Goal: Task Accomplishment & Management: Manage account settings

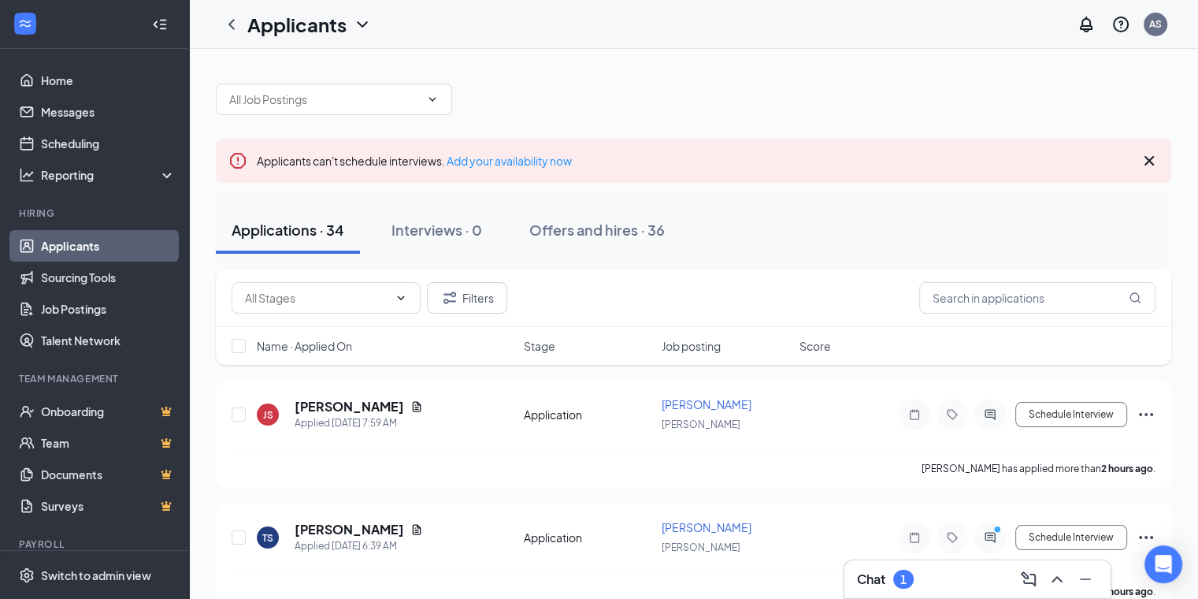
click at [933, 586] on div "Chat 1" at bounding box center [977, 579] width 241 height 25
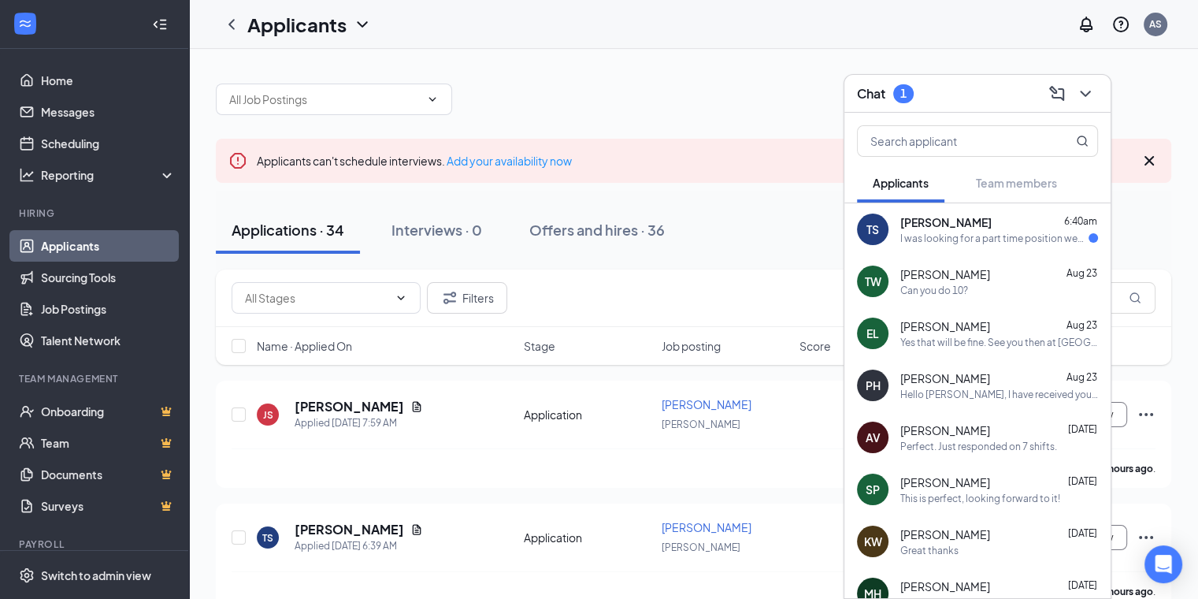
click at [976, 295] on div "Can you do 10?" at bounding box center [1000, 290] width 198 height 13
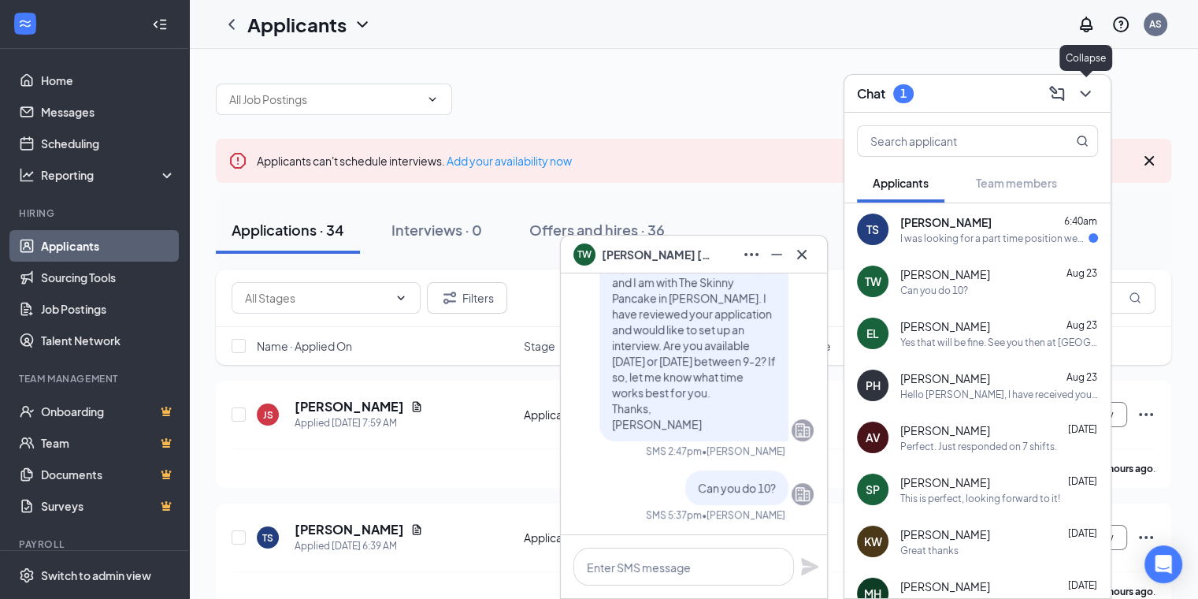
click at [1084, 92] on icon "ChevronDown" at bounding box center [1085, 93] width 19 height 19
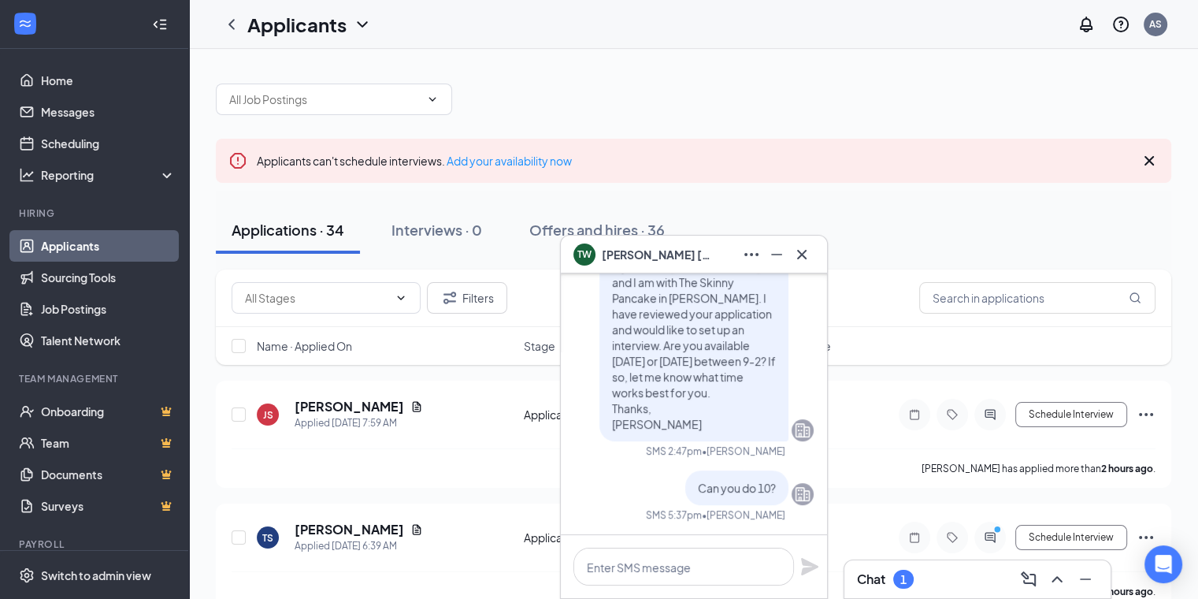
click at [630, 252] on span "[PERSON_NAME]" at bounding box center [657, 254] width 110 height 17
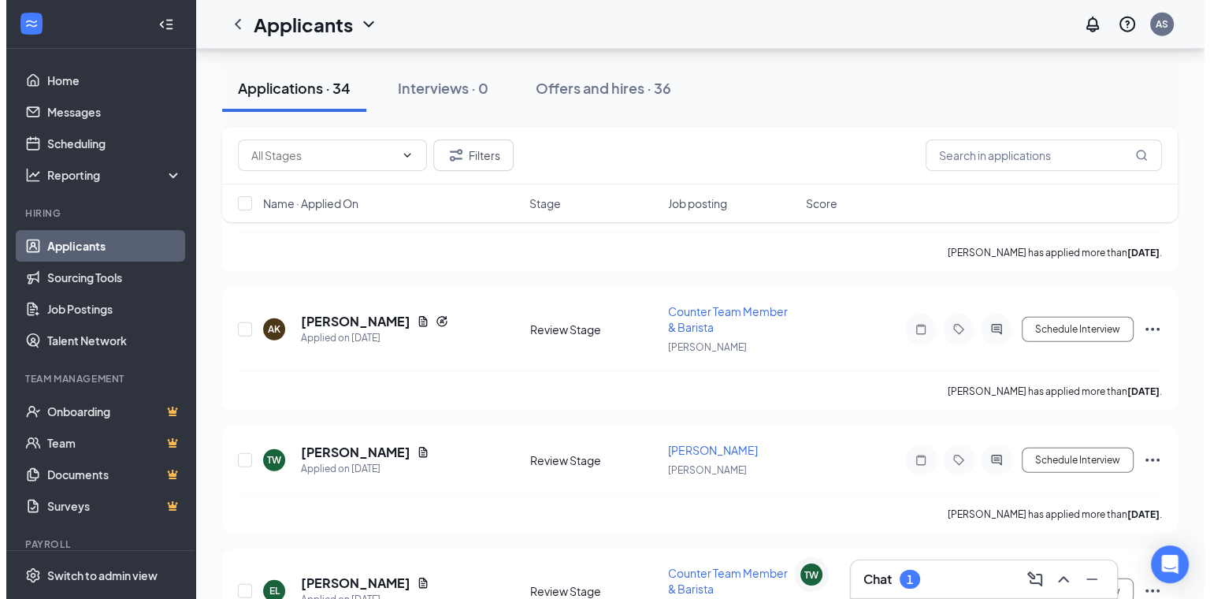
scroll to position [4157, 0]
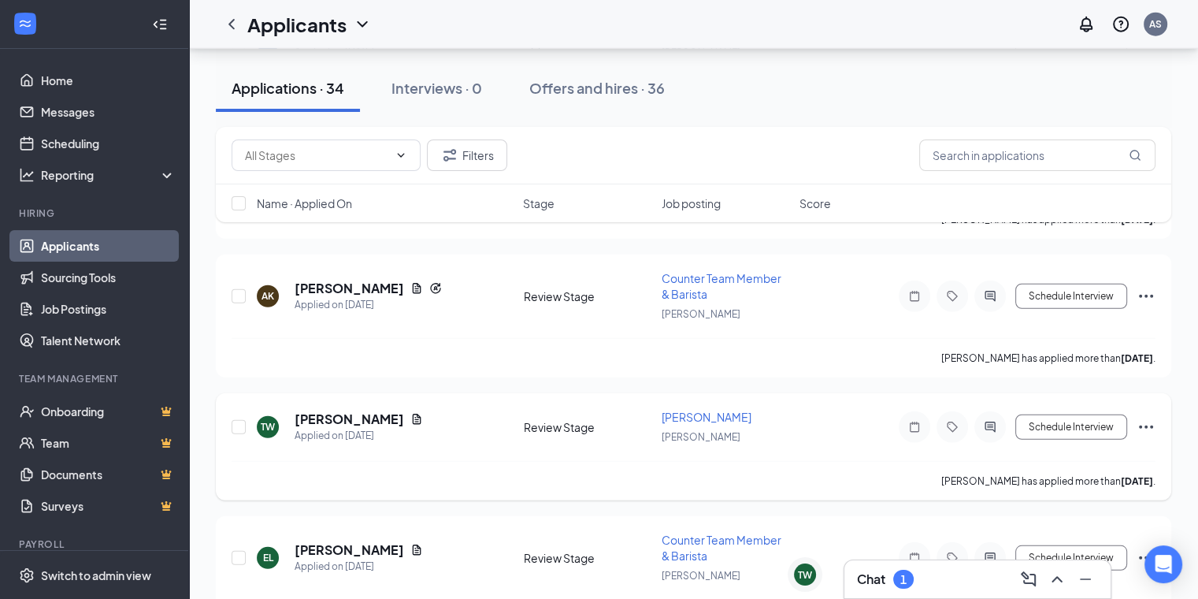
click at [338, 411] on h5 "[PERSON_NAME]" at bounding box center [350, 419] width 110 height 17
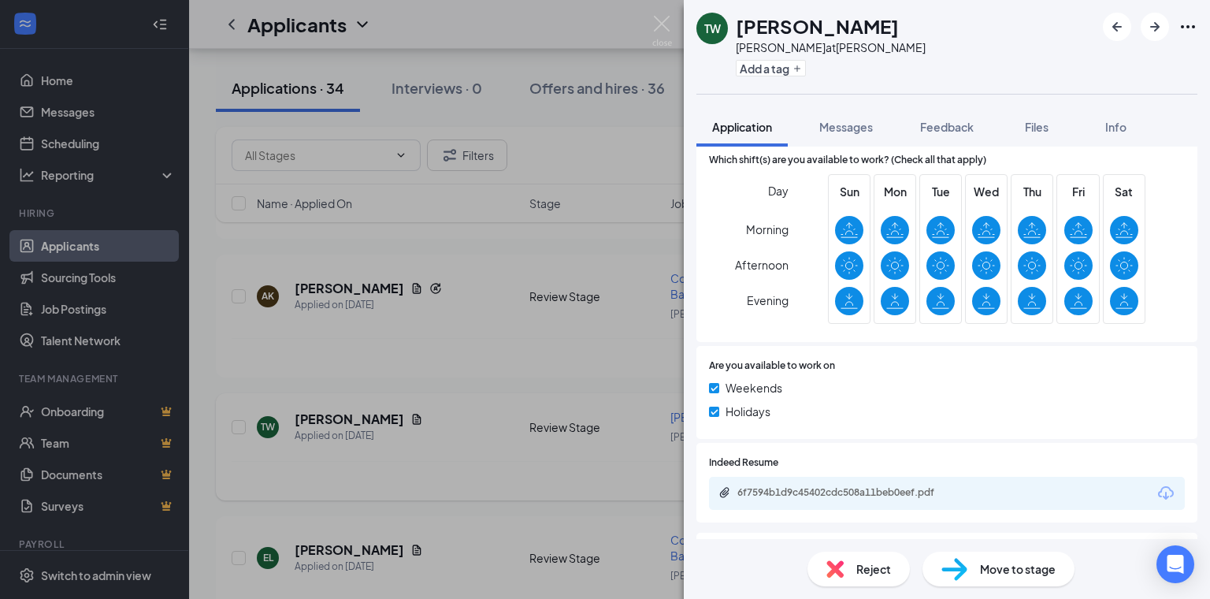
scroll to position [618, 0]
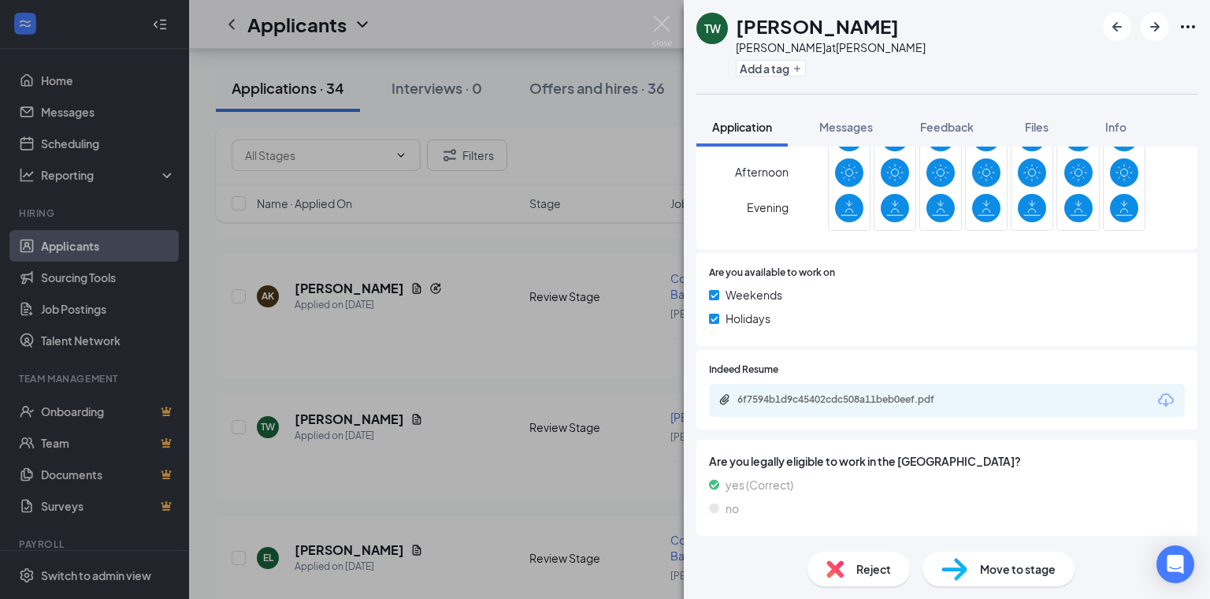
click at [865, 396] on div "6f7594b1d9c45402cdc508a11beb0eef.pdf" at bounding box center [848, 399] width 221 height 13
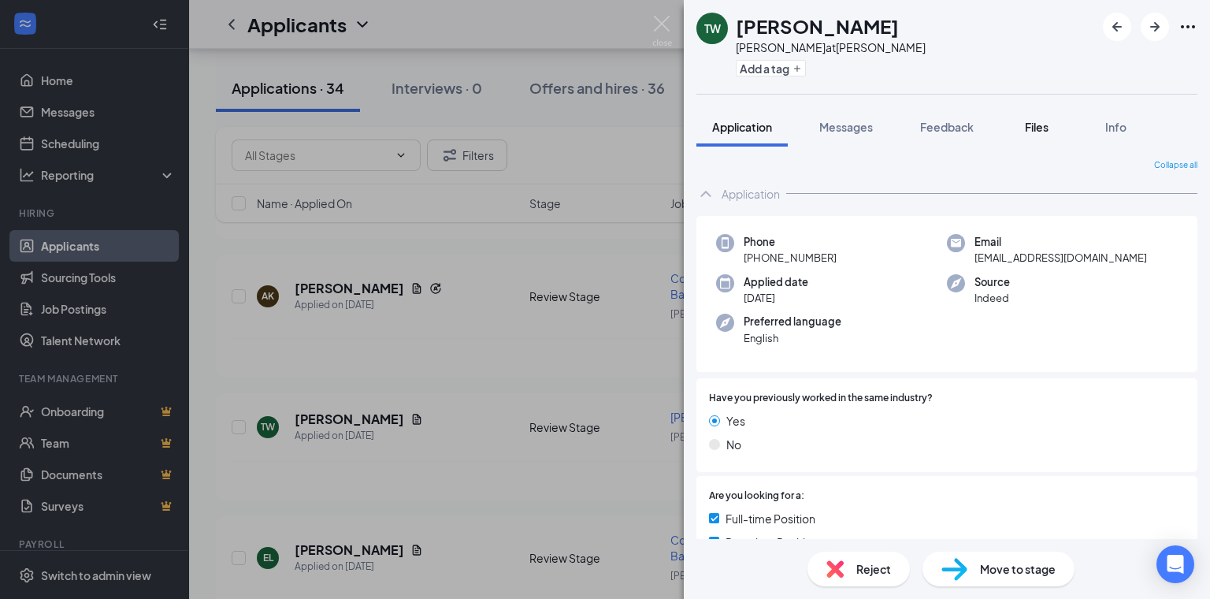
click at [1041, 134] on div "Files" at bounding box center [1037, 127] width 32 height 16
click at [954, 138] on button "Feedback" at bounding box center [947, 126] width 85 height 39
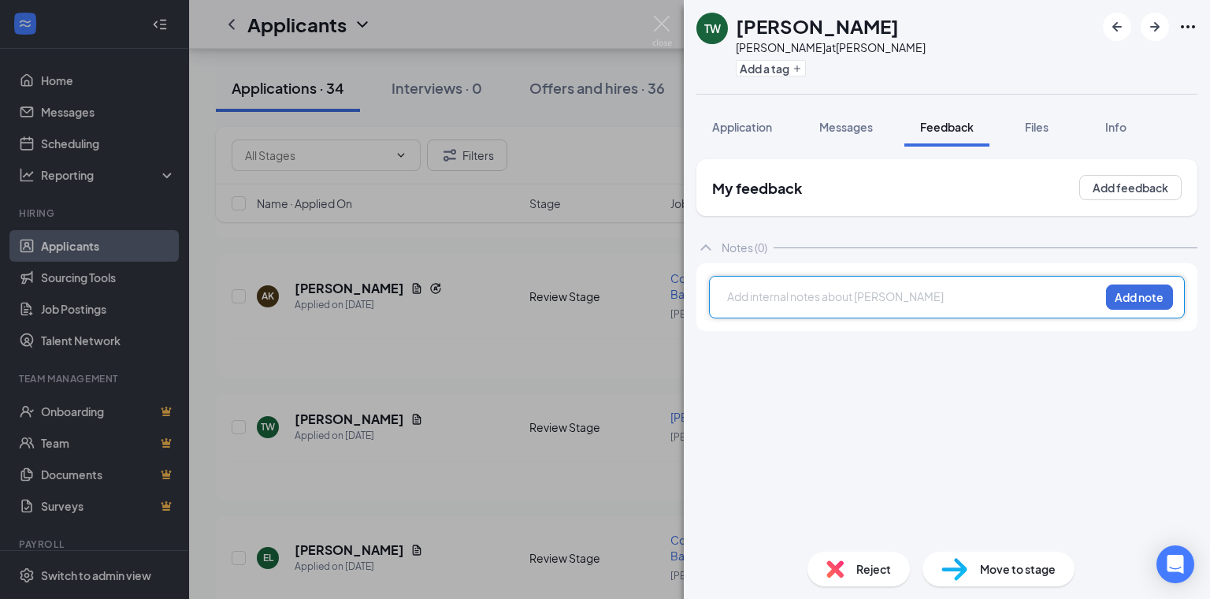
click at [828, 295] on div at bounding box center [913, 296] width 371 height 17
click at [1144, 299] on button "Add note" at bounding box center [1139, 296] width 67 height 25
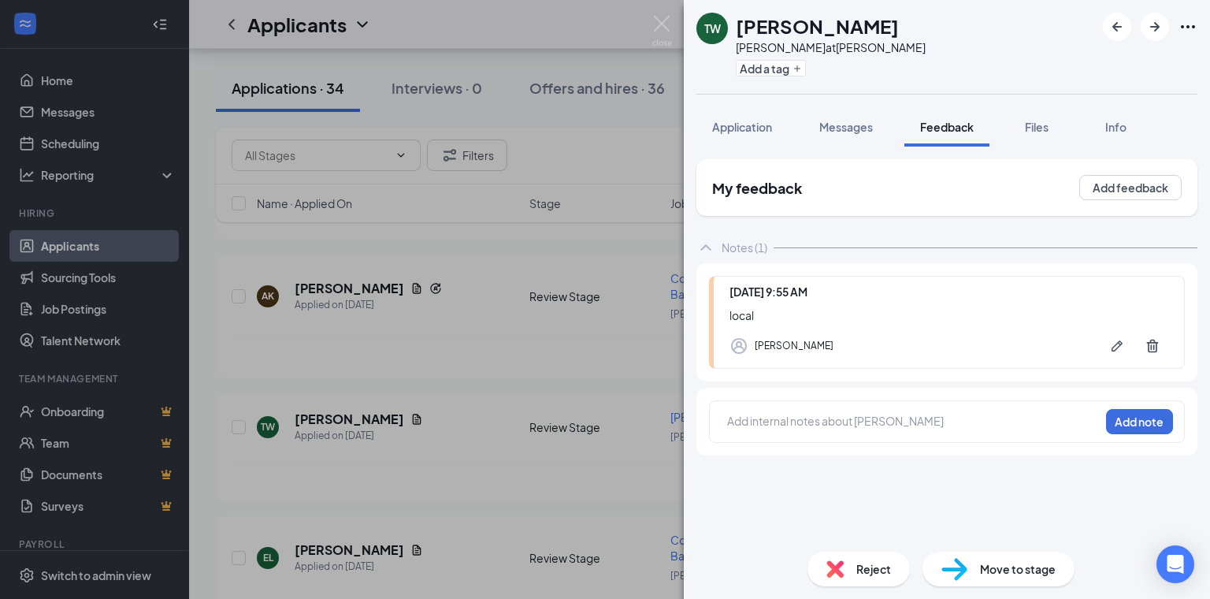
click at [822, 427] on div at bounding box center [913, 421] width 371 height 17
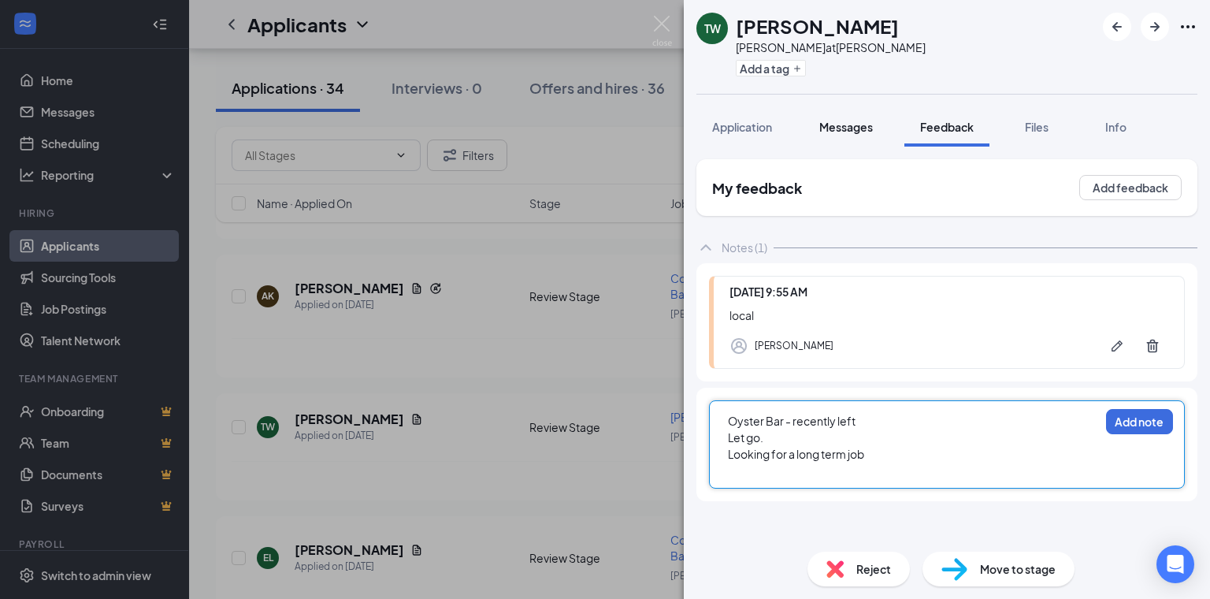
click at [849, 127] on span "Messages" at bounding box center [846, 127] width 54 height 14
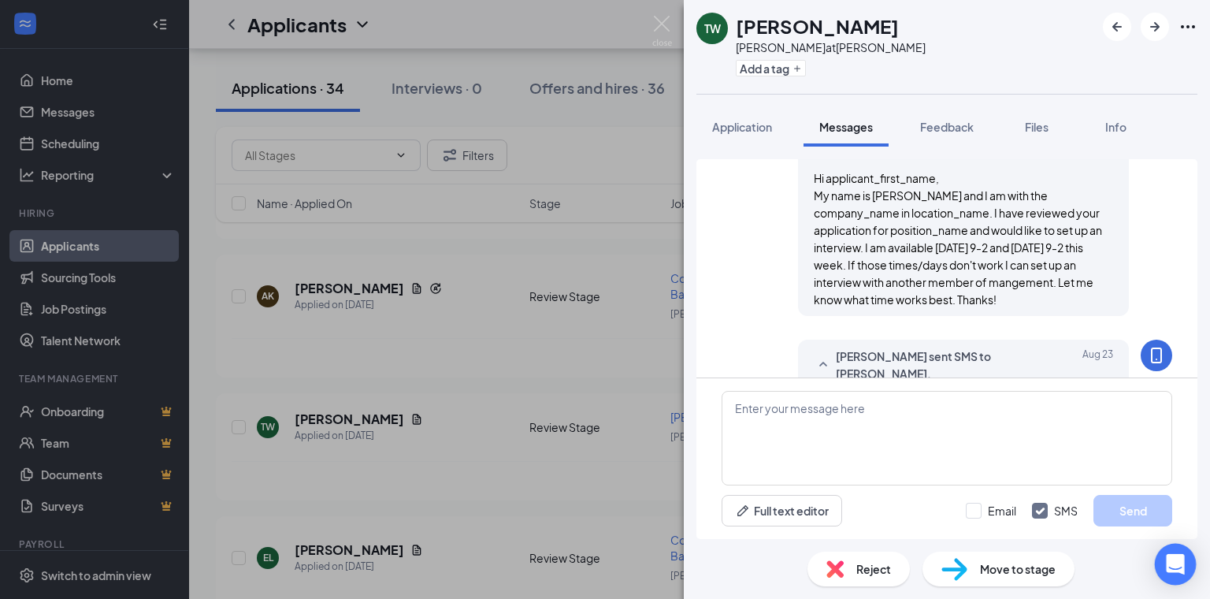
scroll to position [1020, 0]
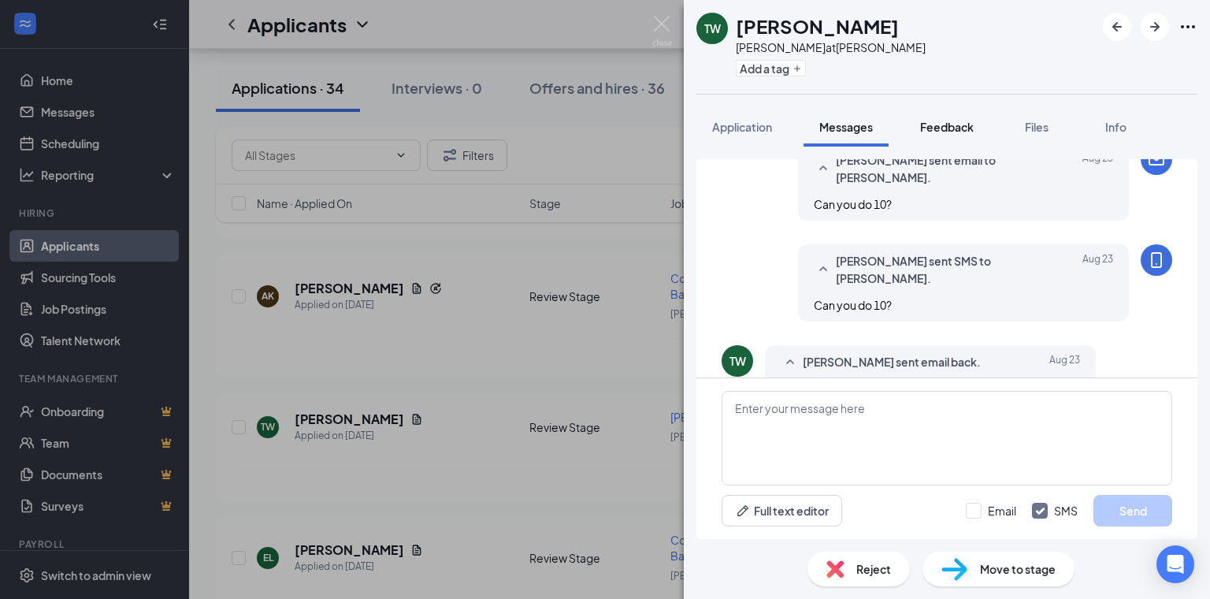
click at [949, 131] on span "Feedback" at bounding box center [947, 127] width 54 height 14
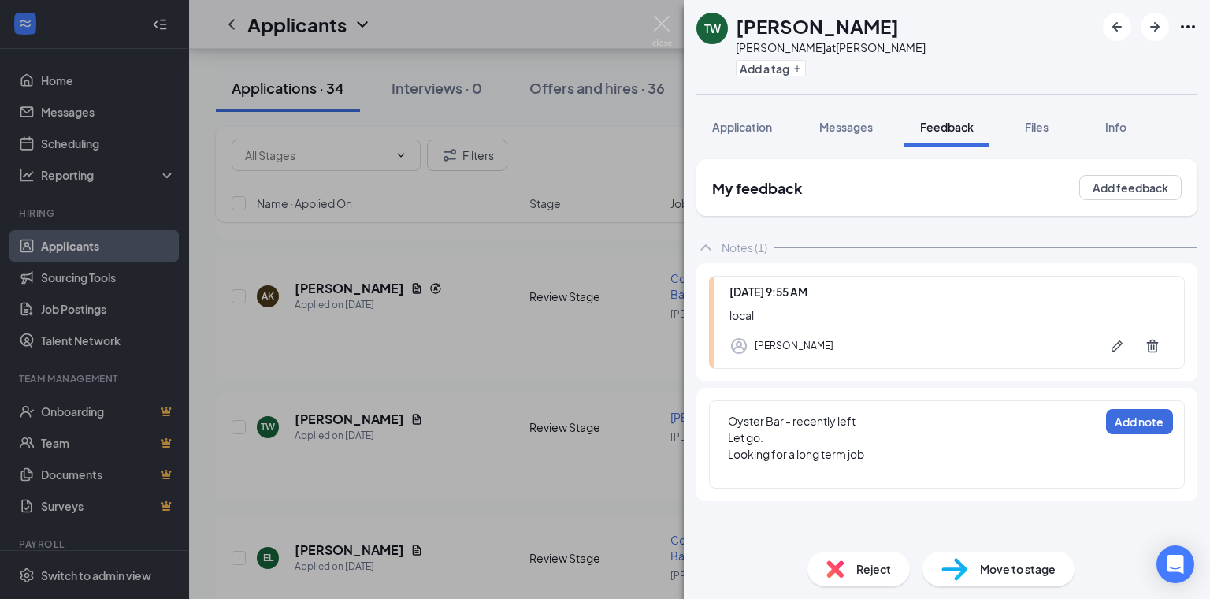
click at [873, 473] on div at bounding box center [913, 471] width 371 height 17
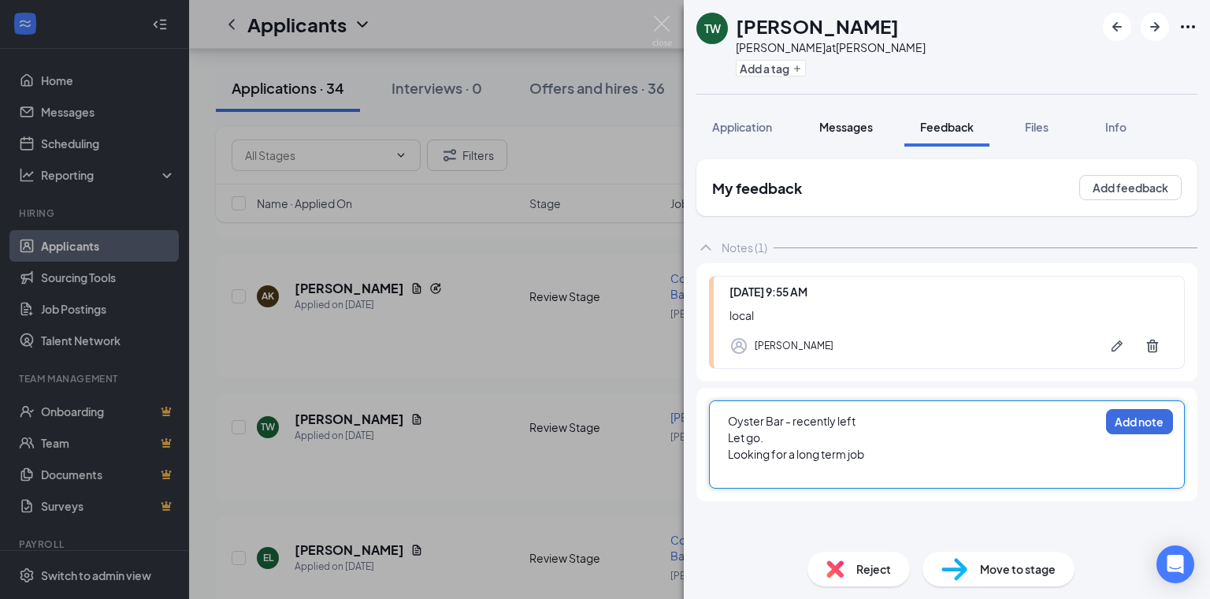
click at [860, 127] on span "Messages" at bounding box center [846, 127] width 54 height 14
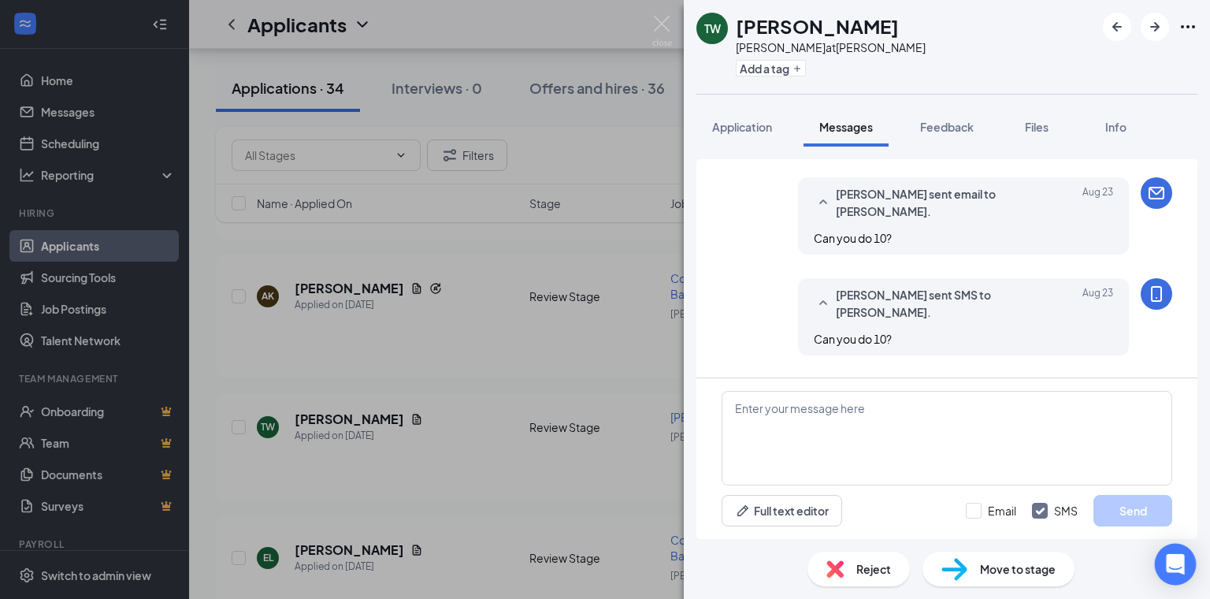
scroll to position [1020, 0]
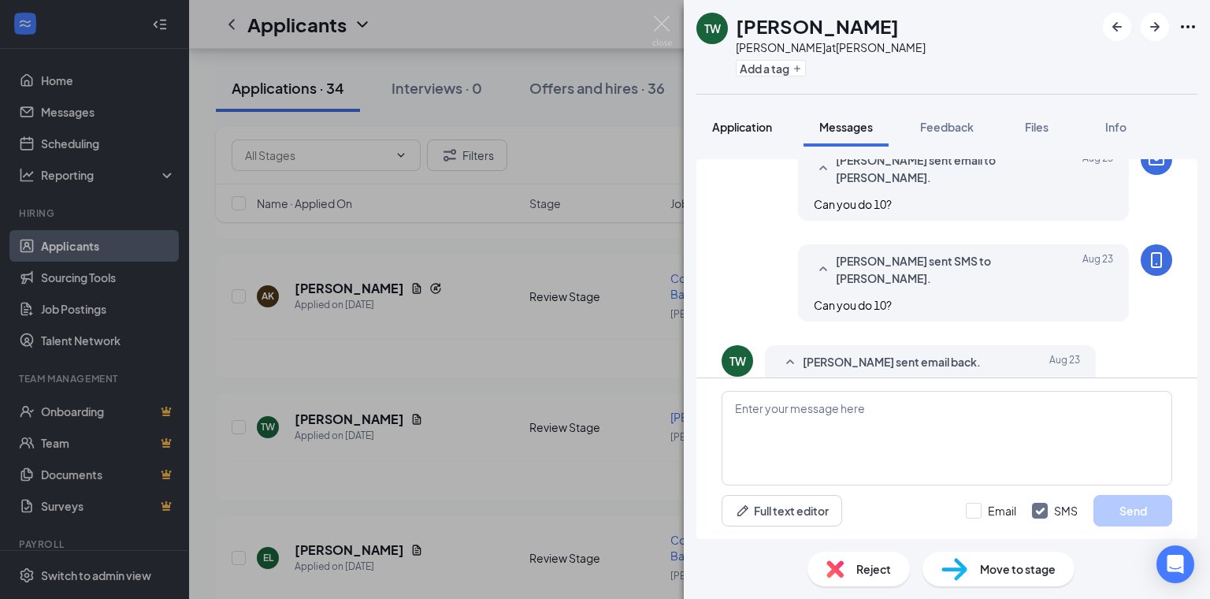
click at [766, 129] on span "Application" at bounding box center [742, 127] width 60 height 14
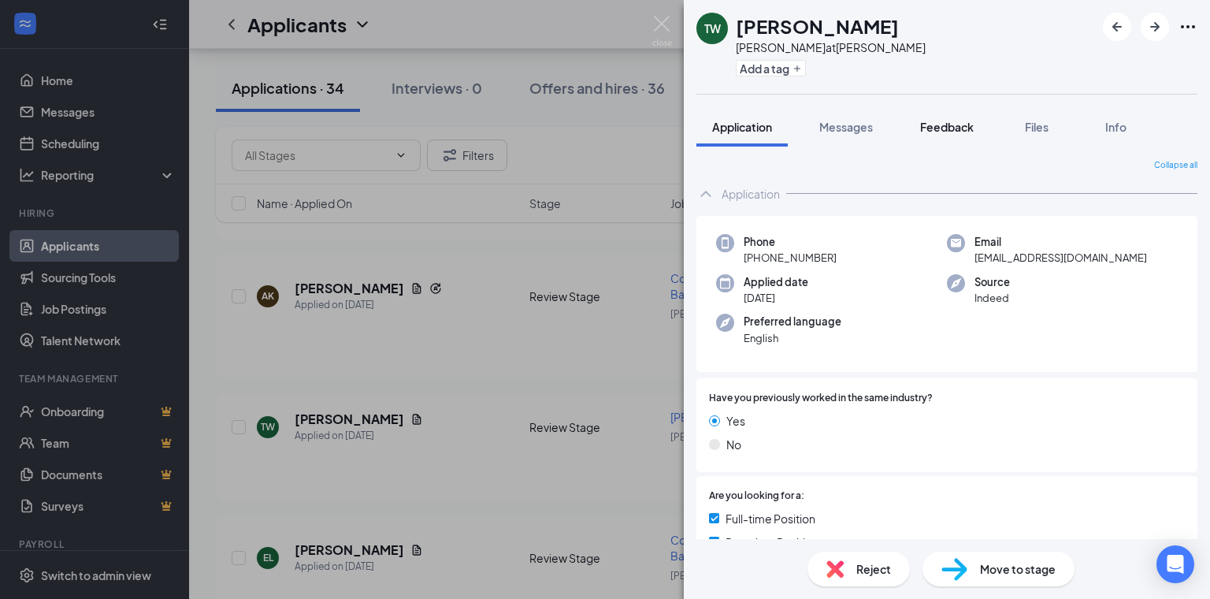
click at [942, 127] on span "Feedback" at bounding box center [947, 127] width 54 height 14
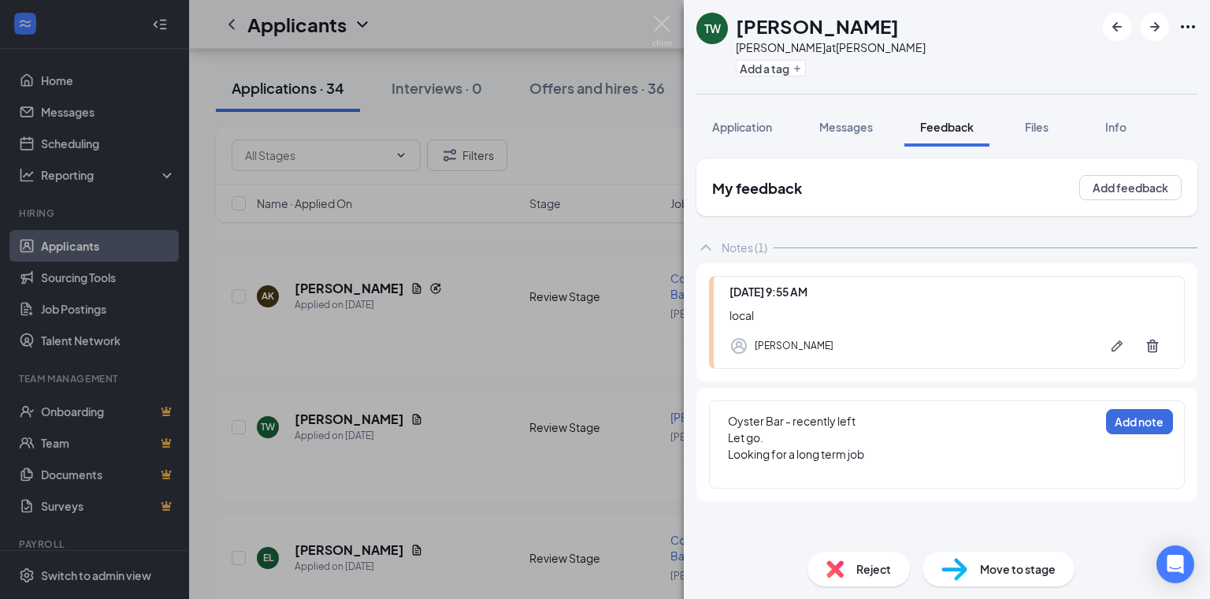
click at [917, 473] on div at bounding box center [913, 471] width 371 height 17
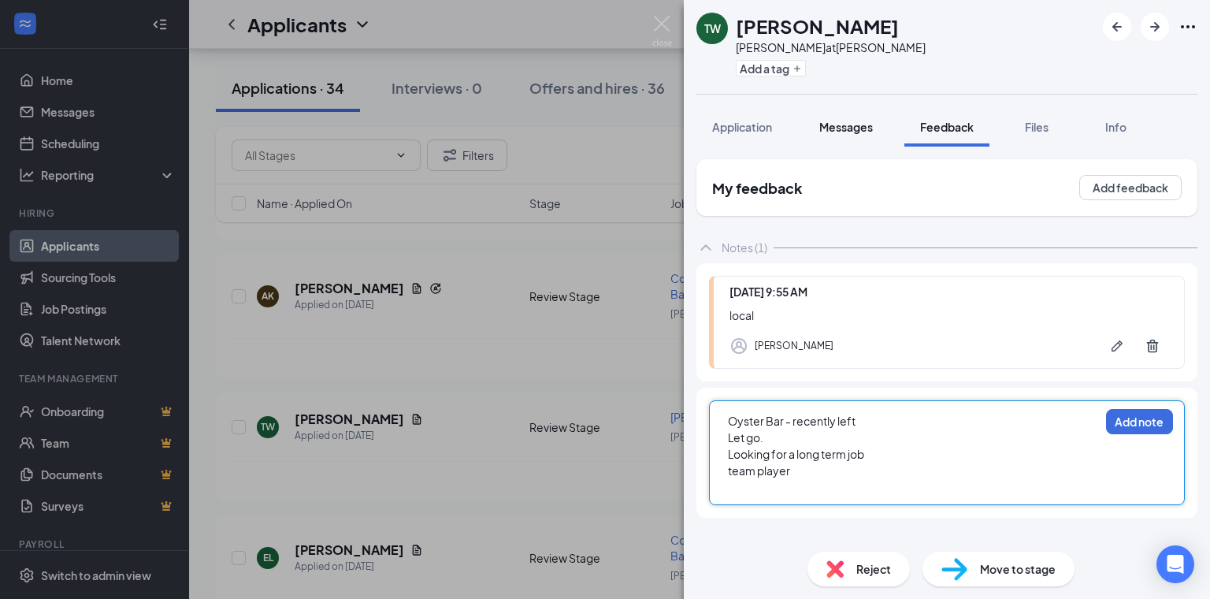
click at [845, 143] on button "Messages" at bounding box center [846, 126] width 85 height 39
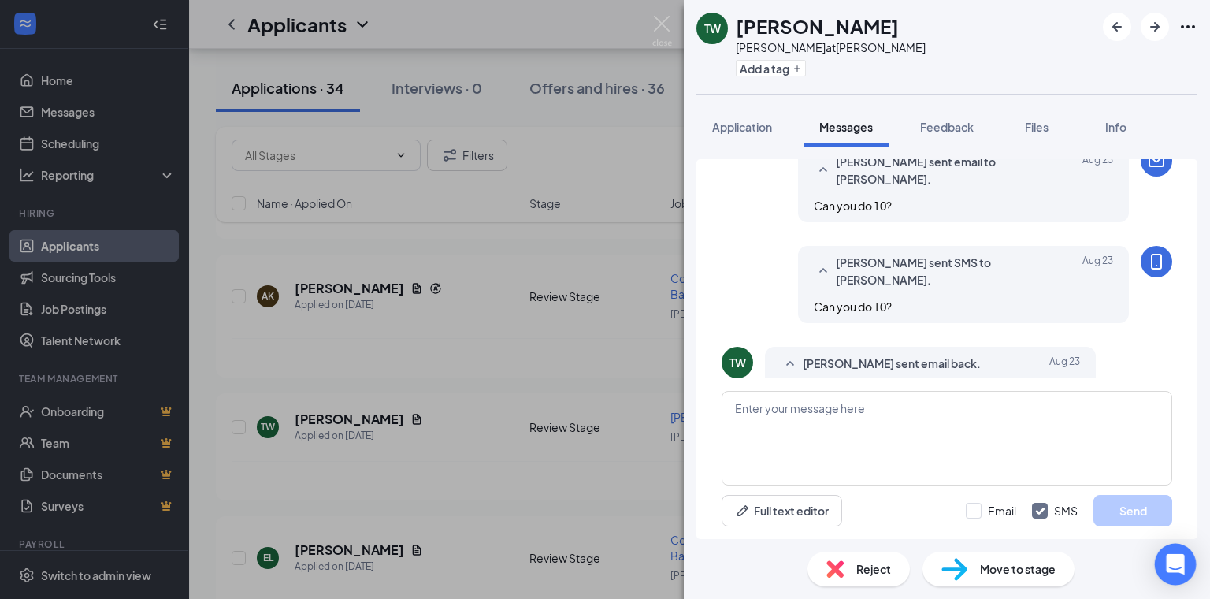
scroll to position [1020, 0]
click at [745, 126] on span "Application" at bounding box center [742, 127] width 60 height 14
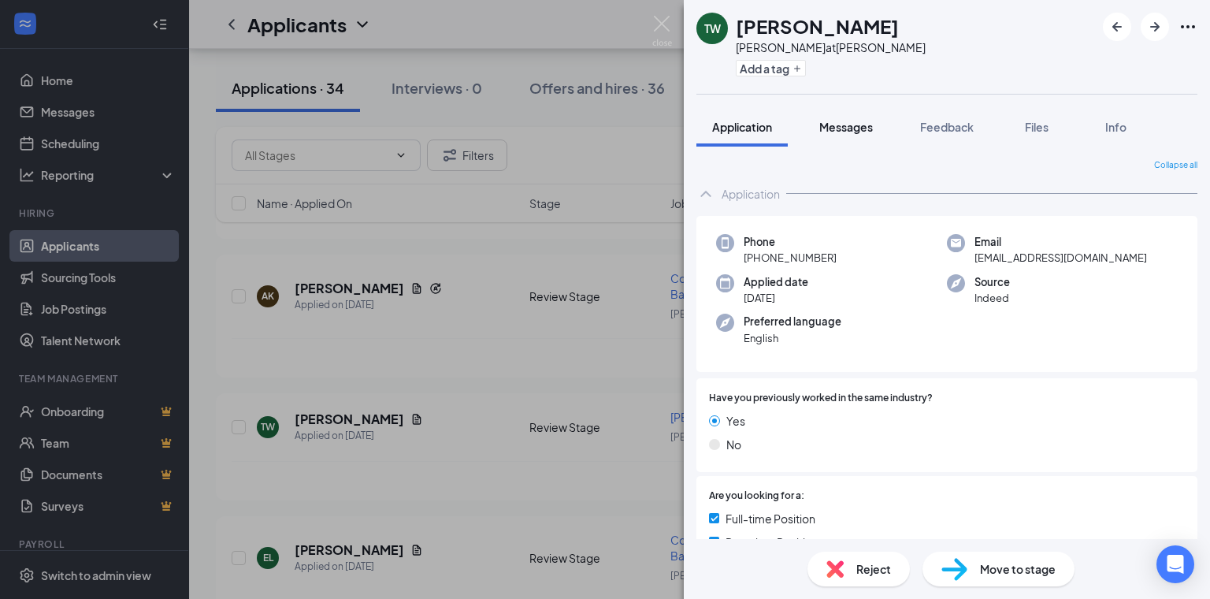
click at [843, 146] on button "Messages" at bounding box center [846, 126] width 85 height 39
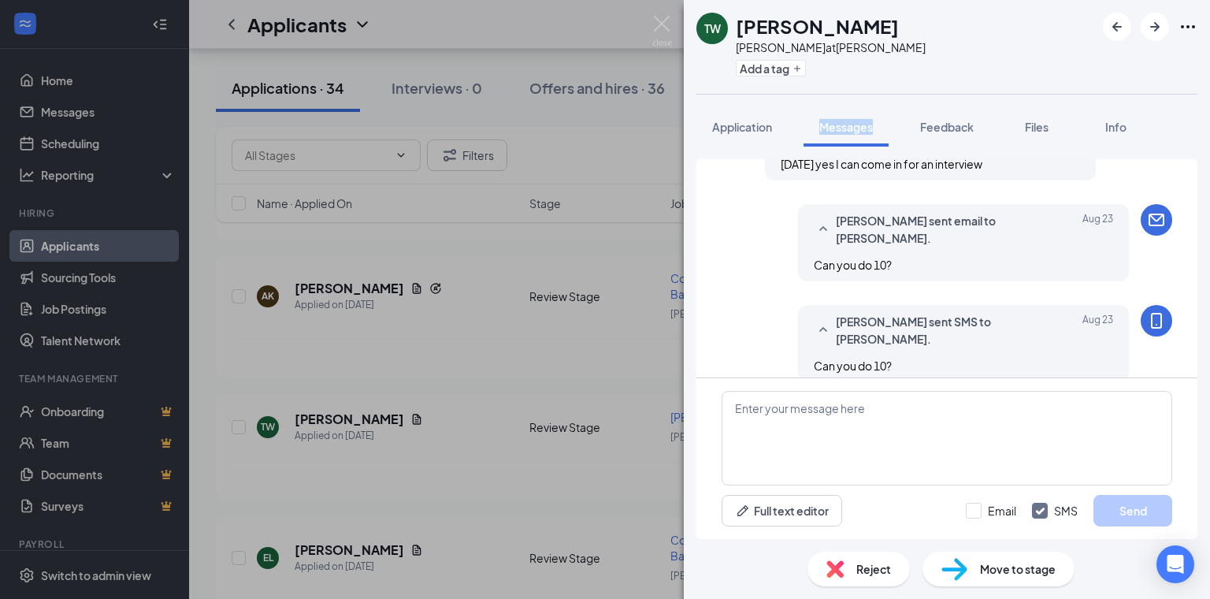
click at [1059, 84] on div "TW [PERSON_NAME] [PERSON_NAME] at [PERSON_NAME][GEOGRAPHIC_DATA] a tag" at bounding box center [947, 47] width 526 height 94
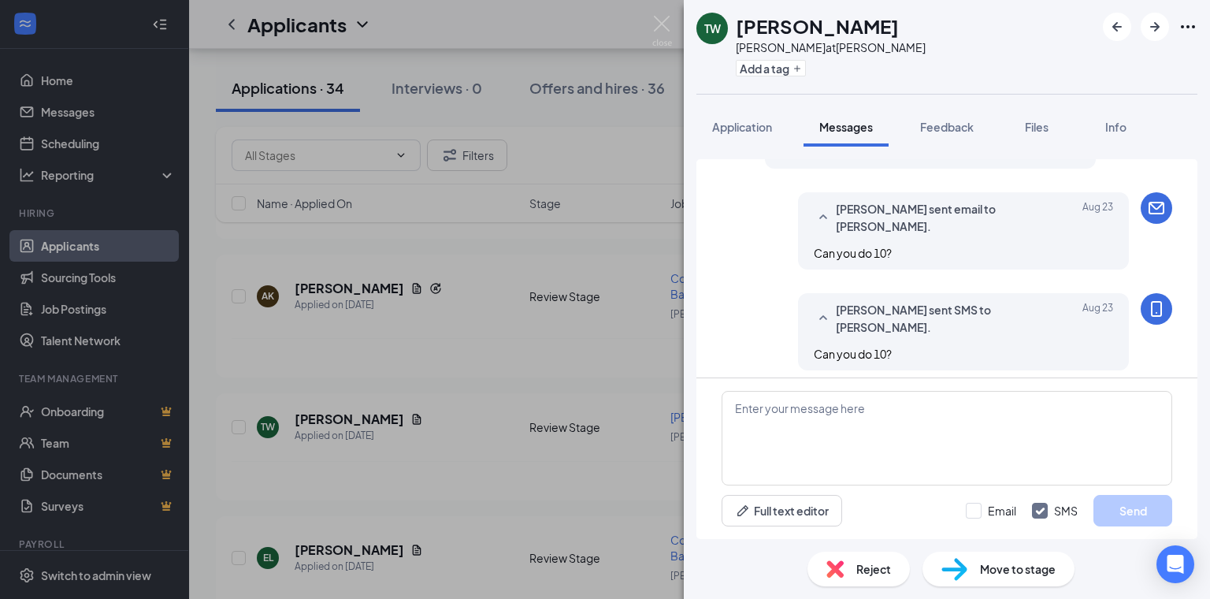
scroll to position [1020, 0]
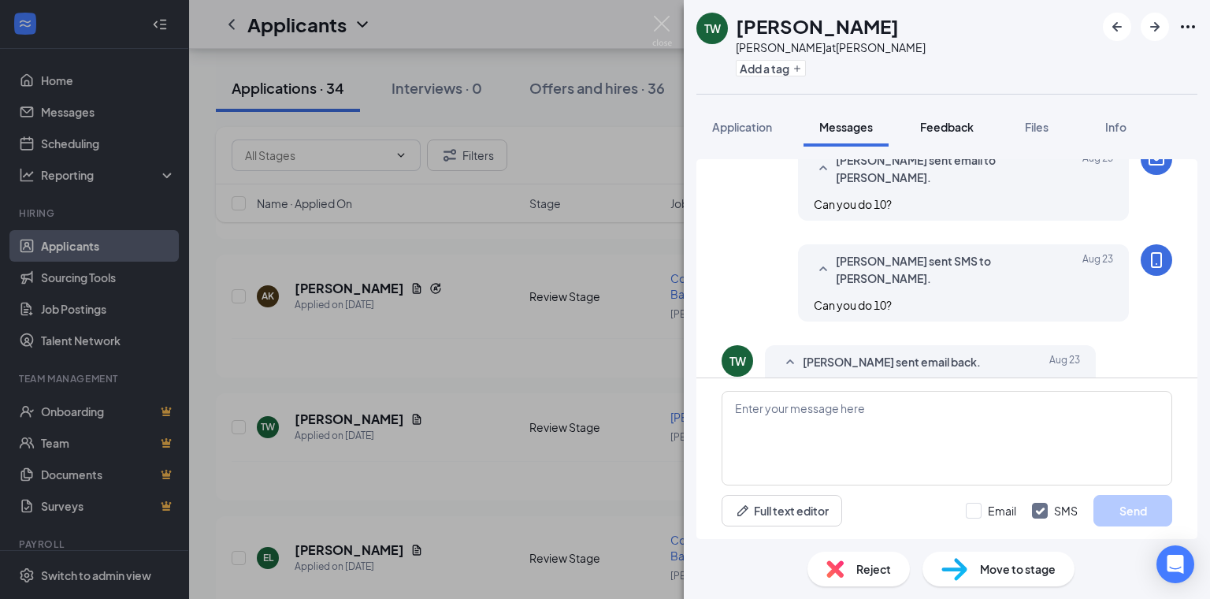
click at [960, 128] on span "Feedback" at bounding box center [947, 127] width 54 height 14
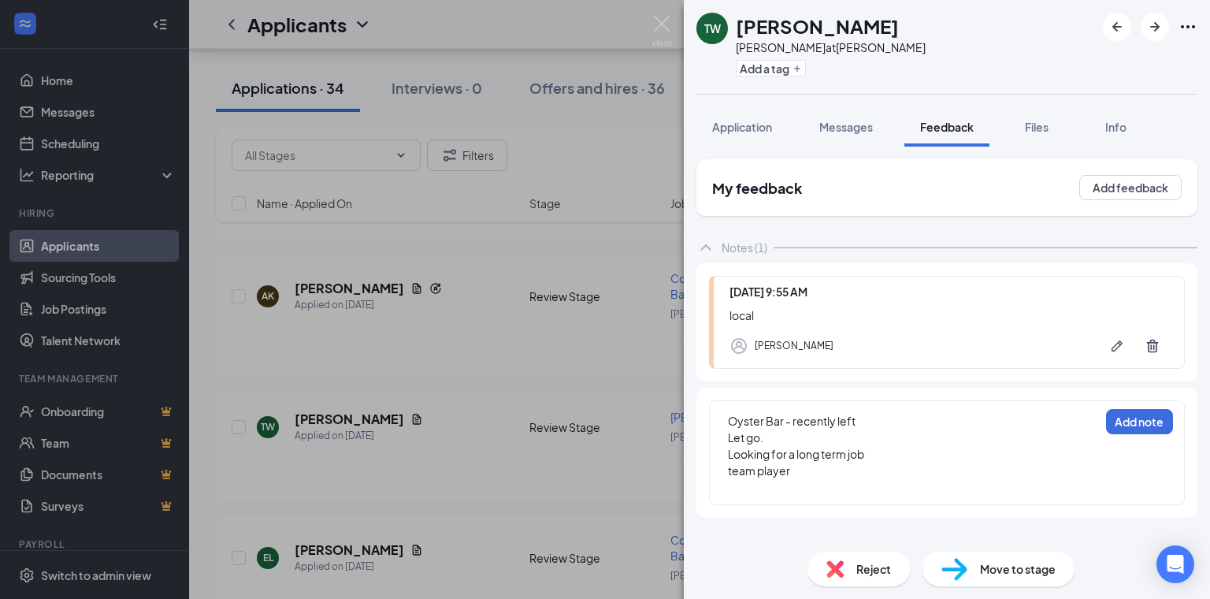
click at [784, 489] on div at bounding box center [913, 487] width 371 height 17
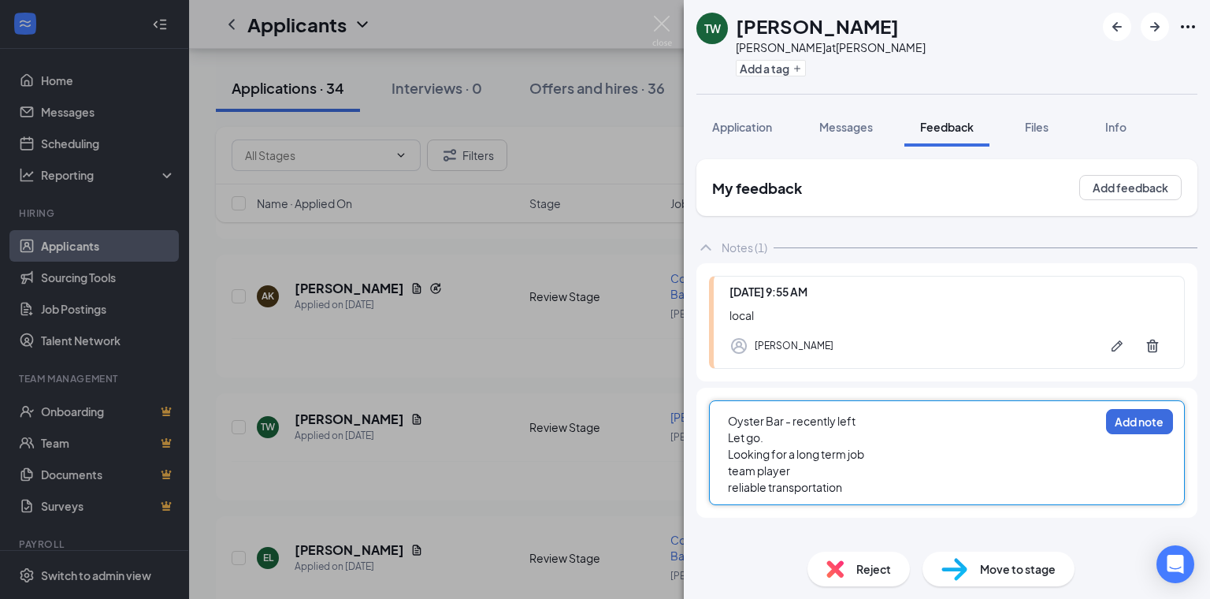
click at [1098, 550] on div "Reject Move to stage" at bounding box center [947, 569] width 526 height 60
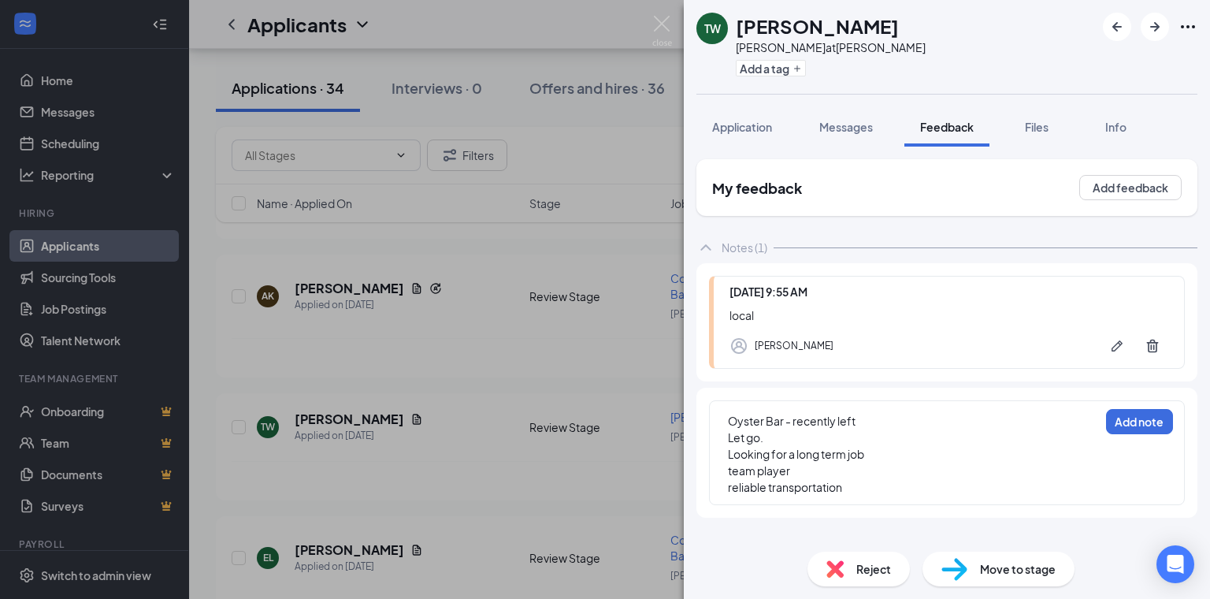
click at [877, 487] on div "reliable transportation" at bounding box center [913, 487] width 371 height 17
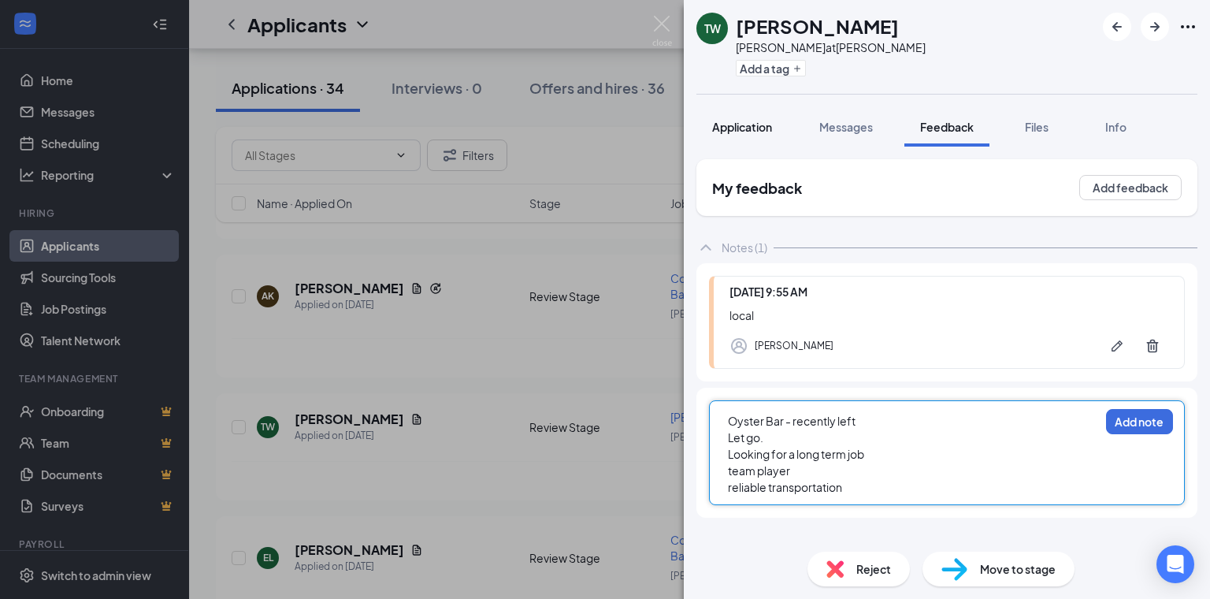
click at [735, 126] on span "Application" at bounding box center [742, 127] width 60 height 14
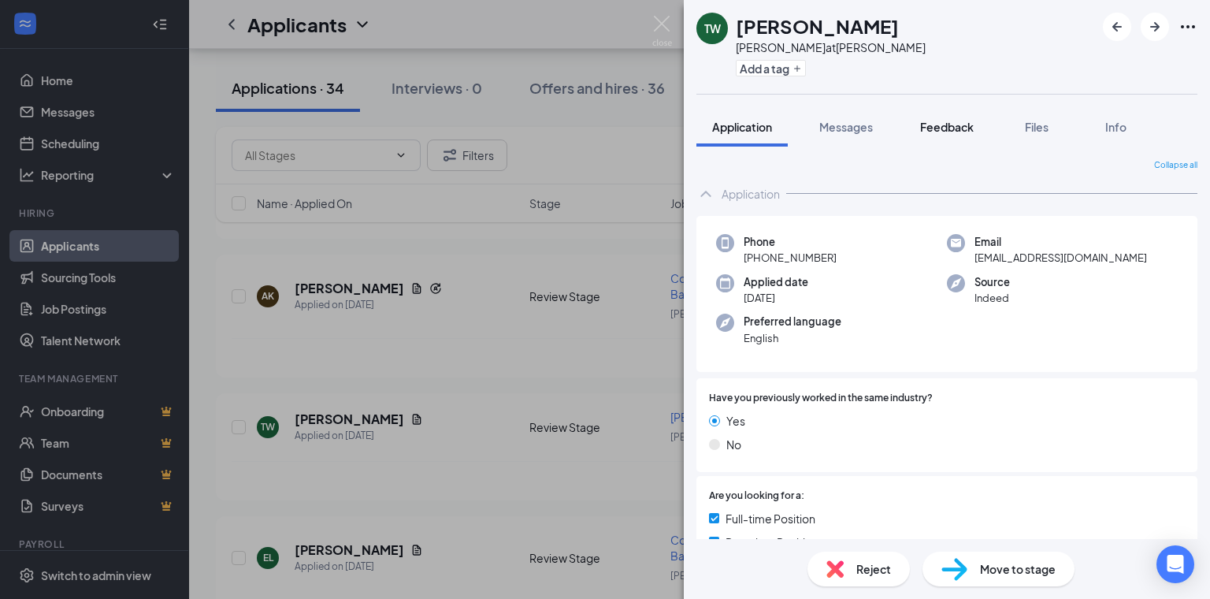
click at [956, 123] on span "Feedback" at bounding box center [947, 127] width 54 height 14
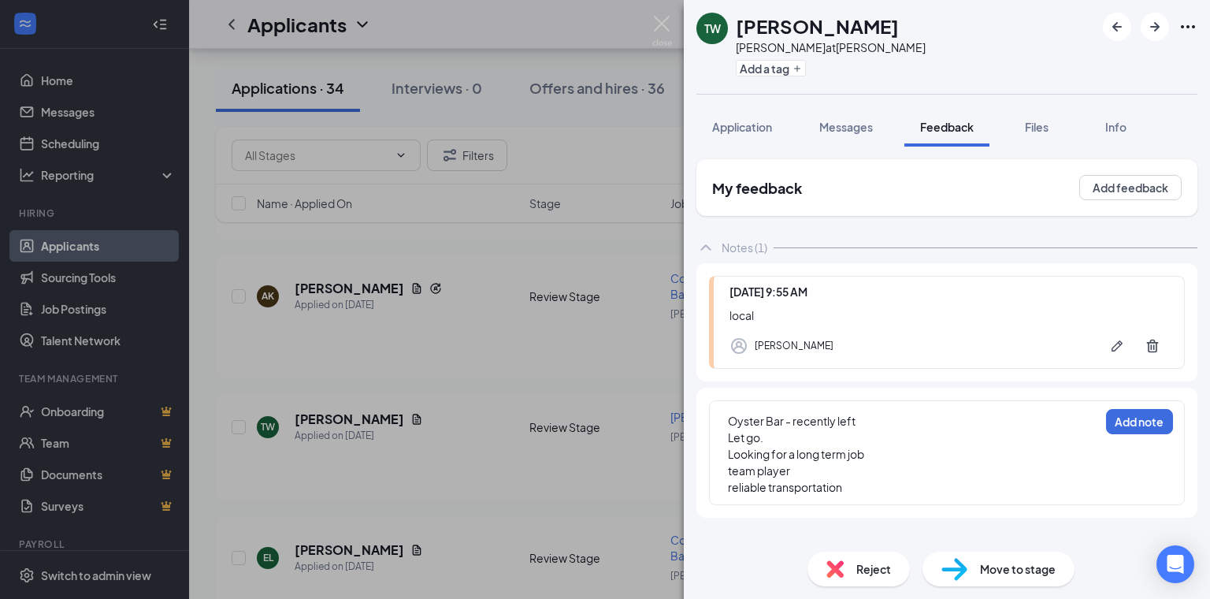
click at [883, 494] on div "reliable transportation" at bounding box center [913, 487] width 371 height 17
